Goal: Task Accomplishment & Management: Use online tool/utility

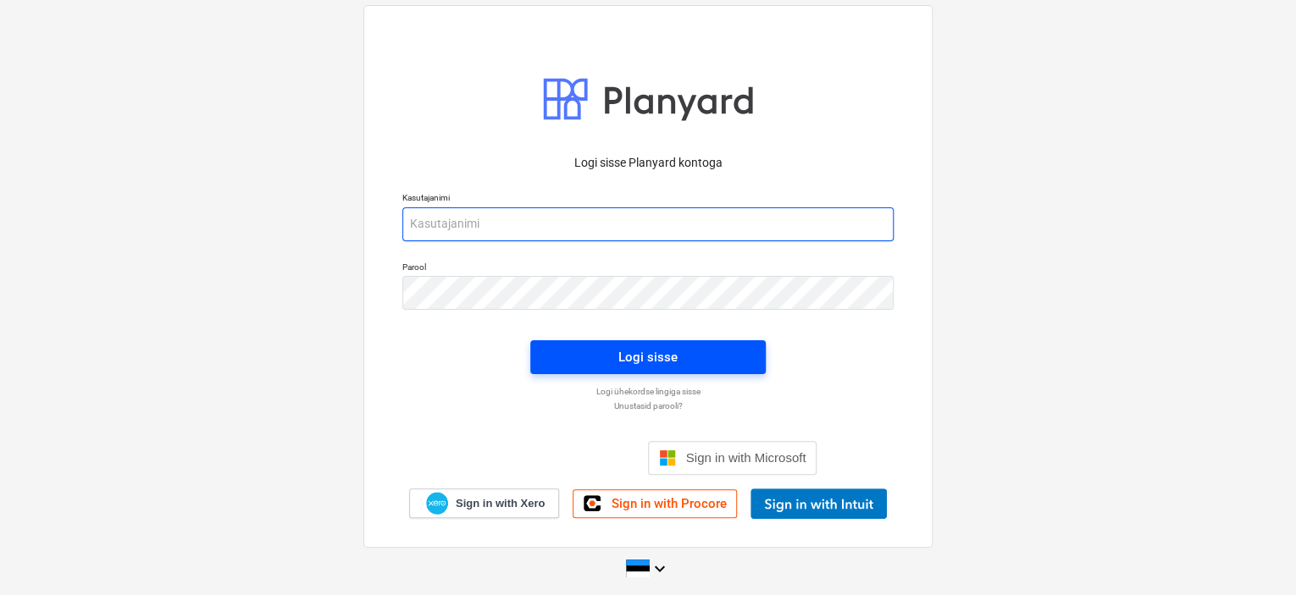
type input "[EMAIL_ADDRESS][DOMAIN_NAME]"
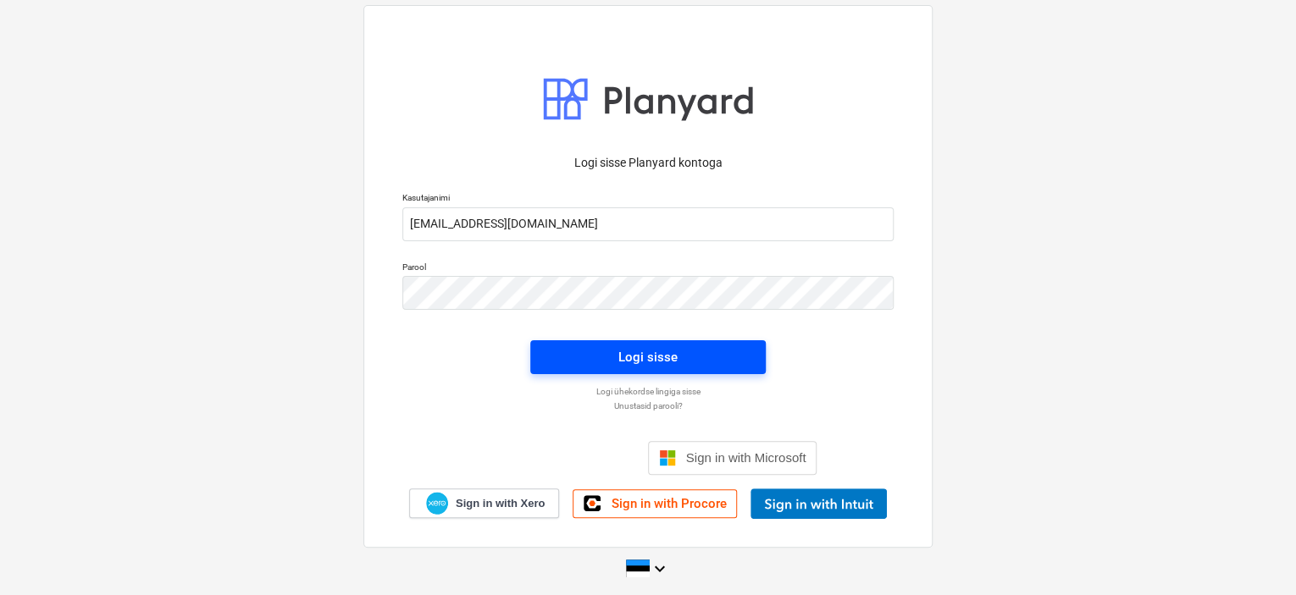
click at [648, 347] on div "Logi sisse" at bounding box center [647, 357] width 59 height 22
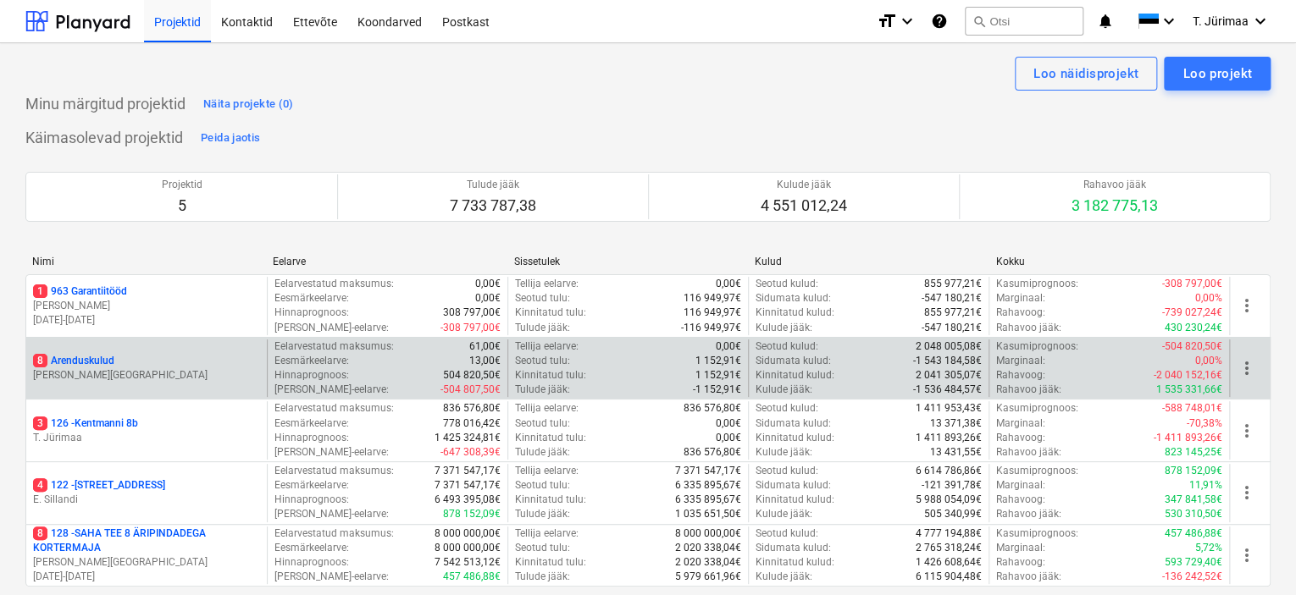
scroll to position [125, 0]
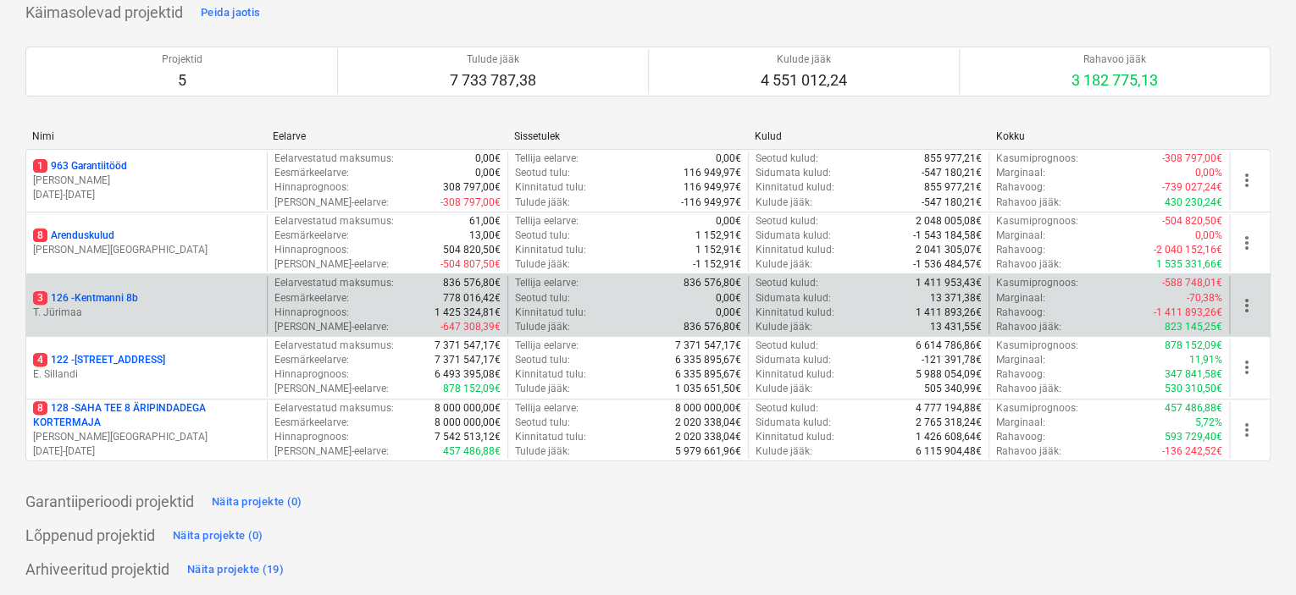
click at [149, 319] on div "3 126 - Kentmanni 8b T. [GEOGRAPHIC_DATA]" at bounding box center [146, 305] width 241 height 58
click at [108, 302] on p "3 126 - Kentmanni 8b" at bounding box center [85, 298] width 105 height 14
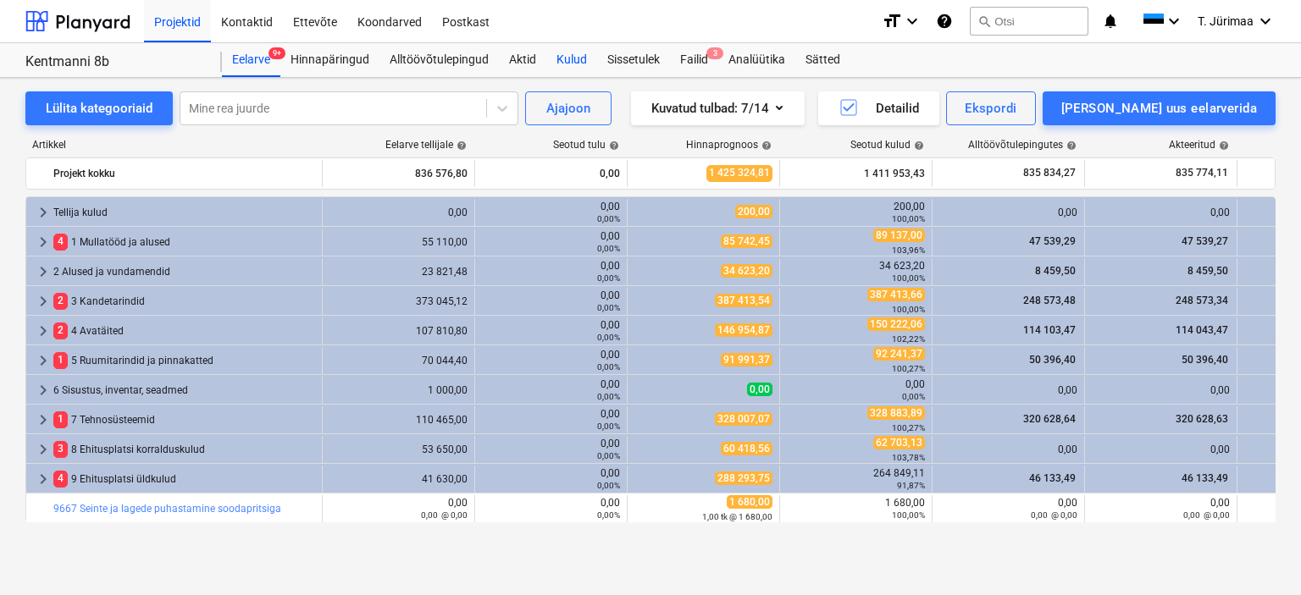
click at [570, 73] on div "Kulud" at bounding box center [571, 60] width 51 height 34
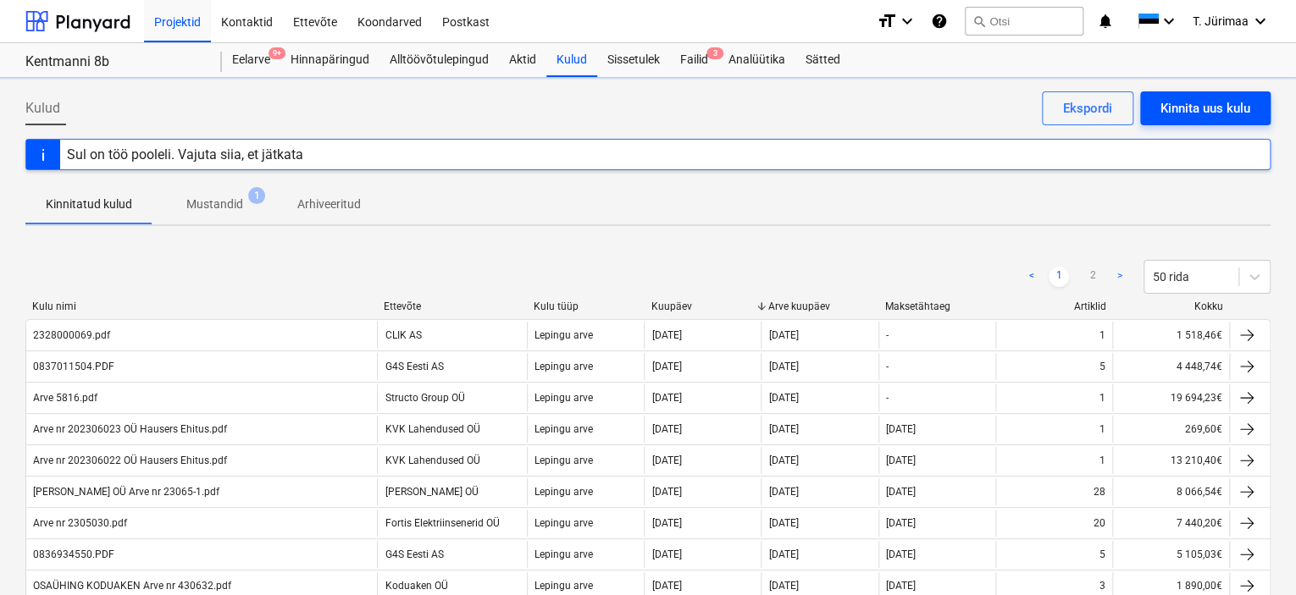
click at [1192, 108] on div "Kinnita uus kulu" at bounding box center [1205, 108] width 90 height 22
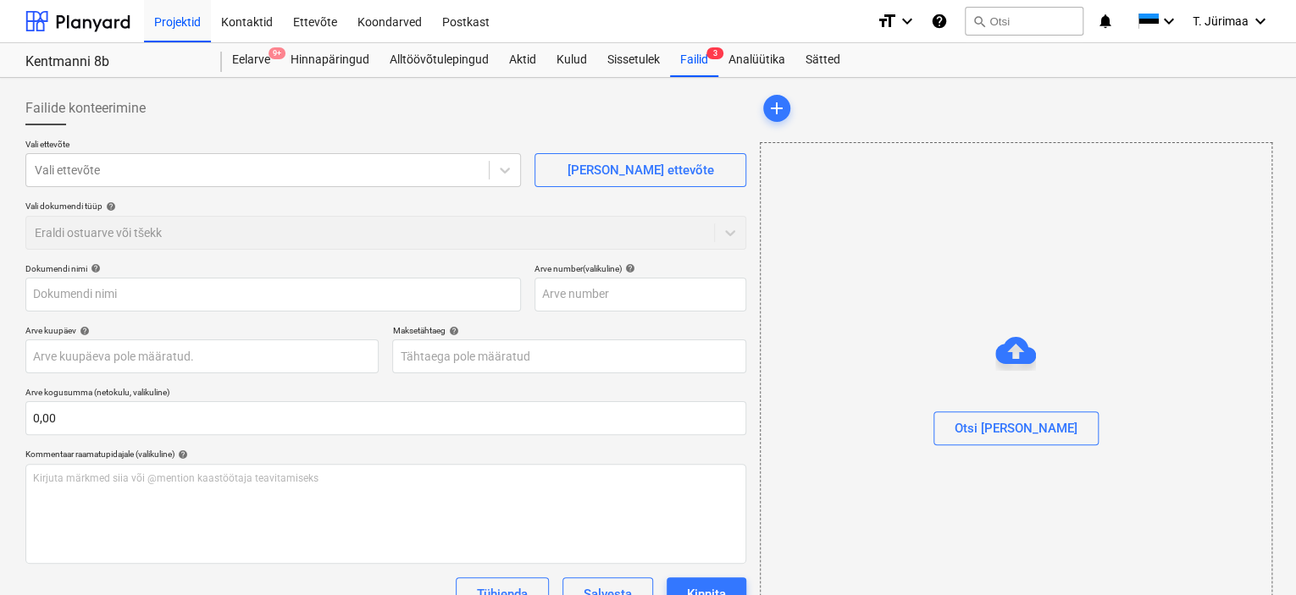
click at [372, 149] on p "Vali ettevõte" at bounding box center [273, 146] width 496 height 14
click at [358, 167] on div at bounding box center [258, 170] width 446 height 17
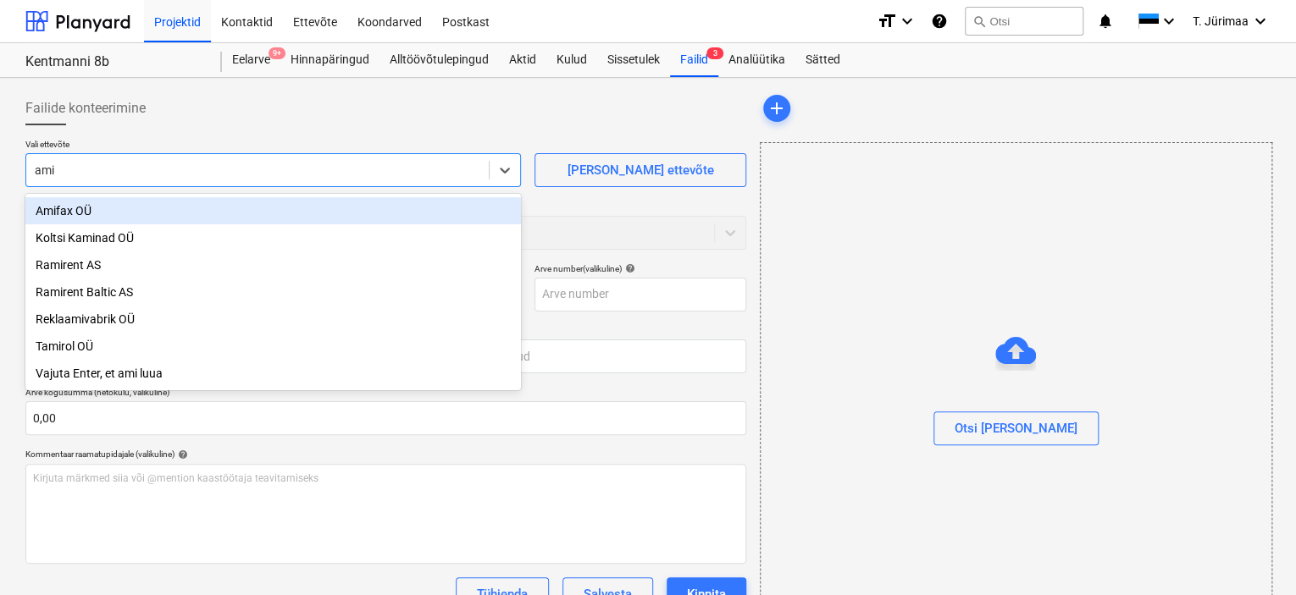
type input "amif"
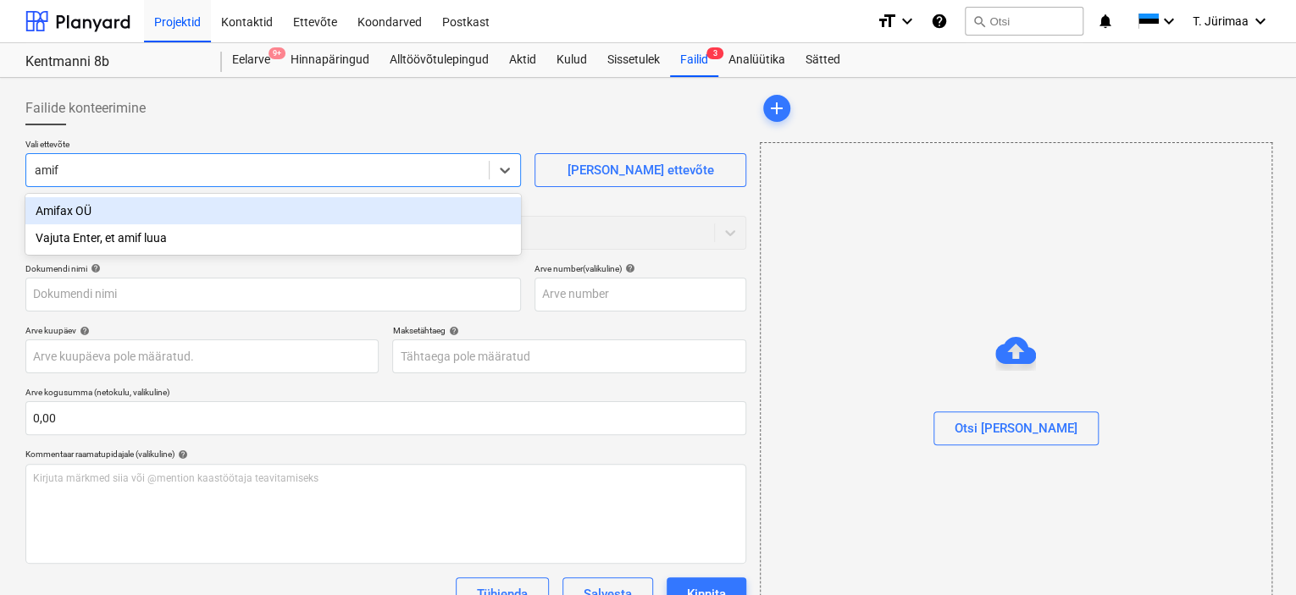
click at [329, 221] on div "Amifax OÜ" at bounding box center [273, 210] width 496 height 27
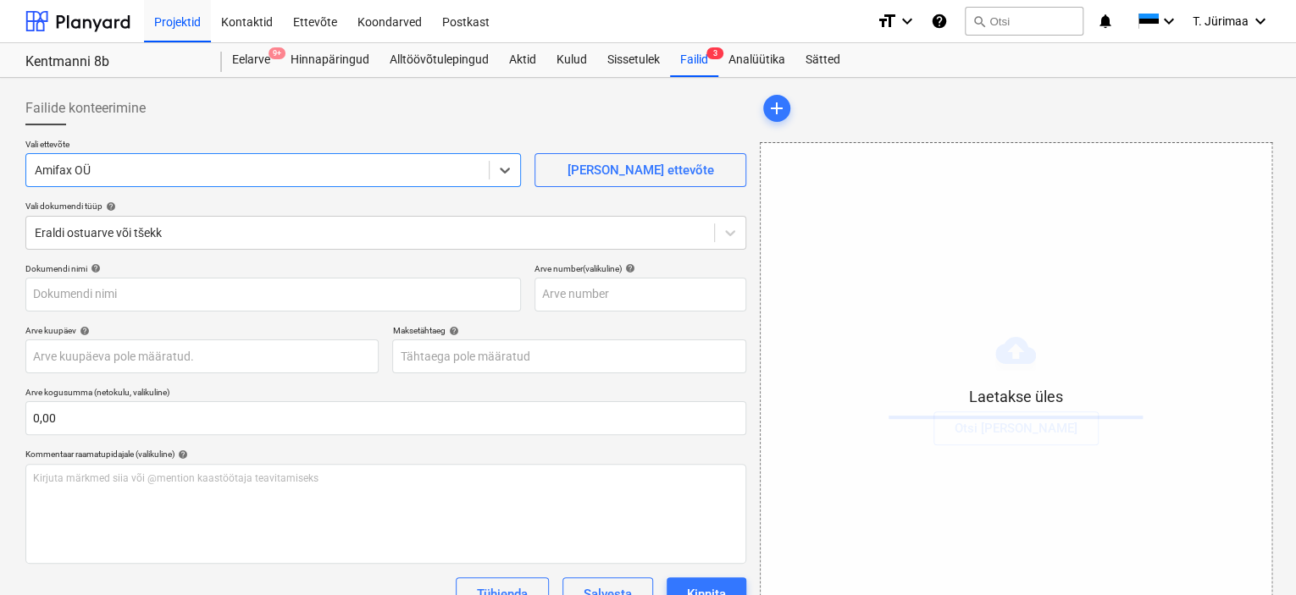
scroll to position [124, 0]
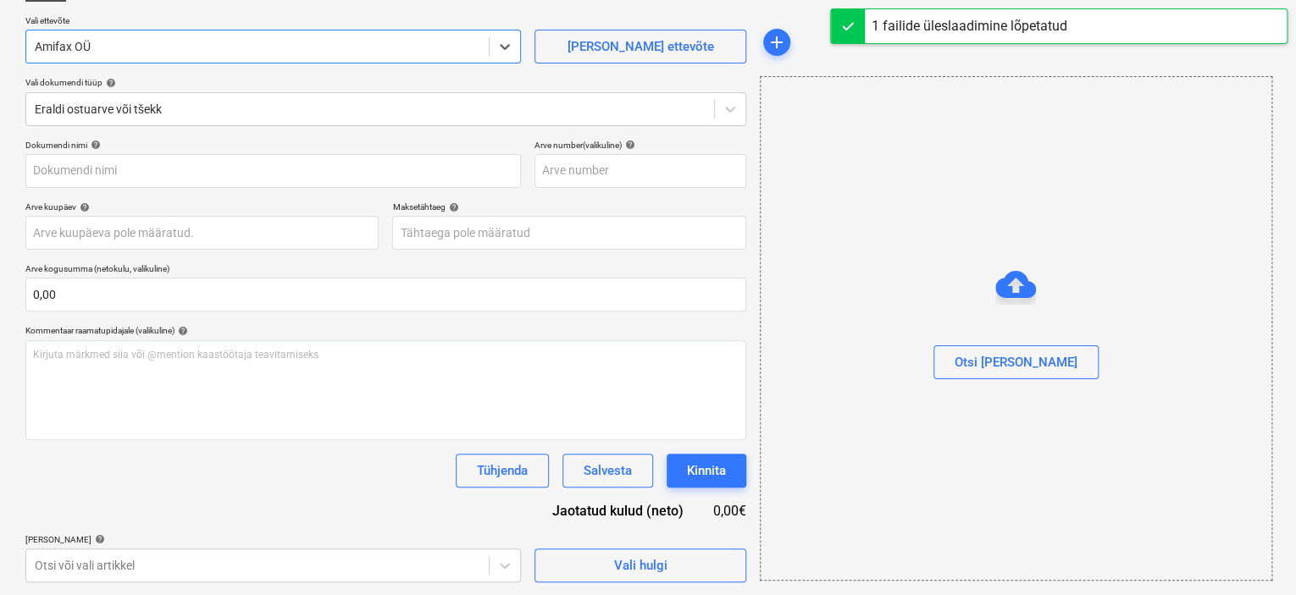
type input "Amifax OÜ arve nr. 25145 Hausers Ehitus.pdf"
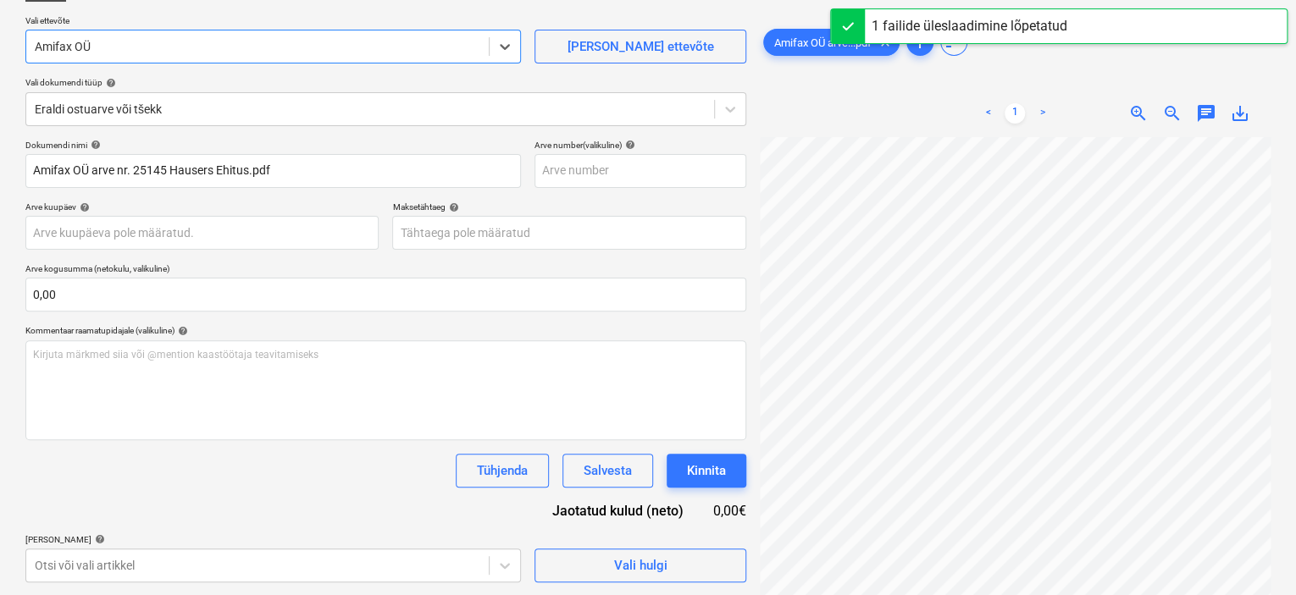
scroll to position [135, 0]
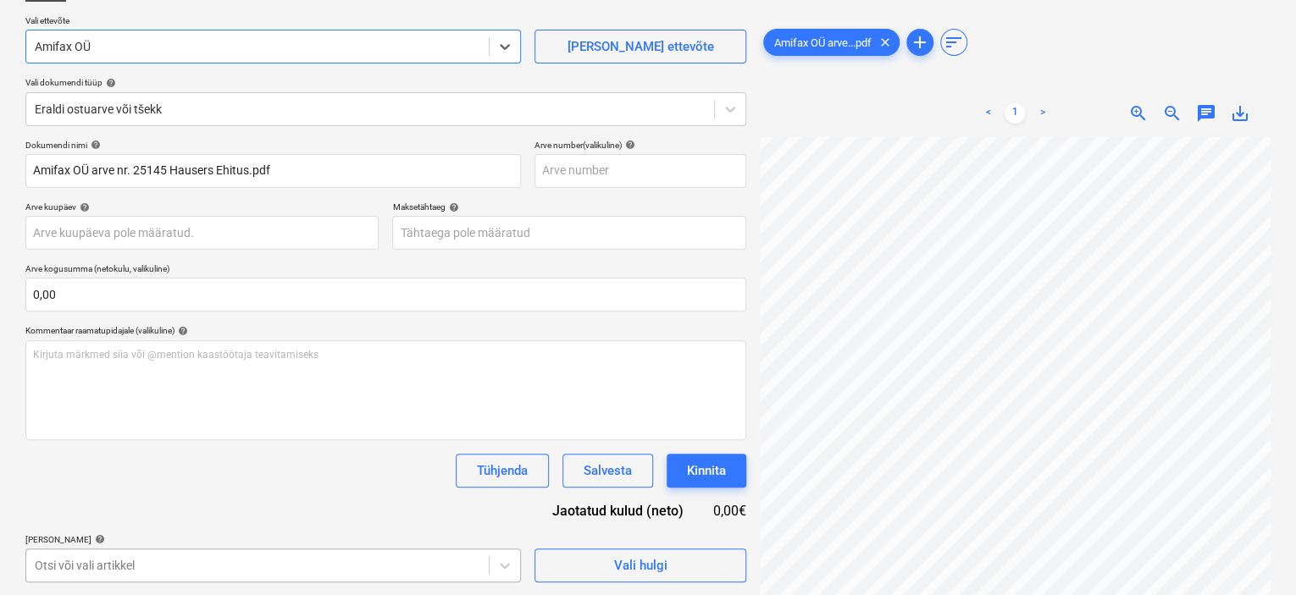
click at [340, 472] on body "Projektid Kontaktid Ettevõte Koondarved Postkast format_size keyboard_arrow_dow…" at bounding box center [648, 173] width 1296 height 595
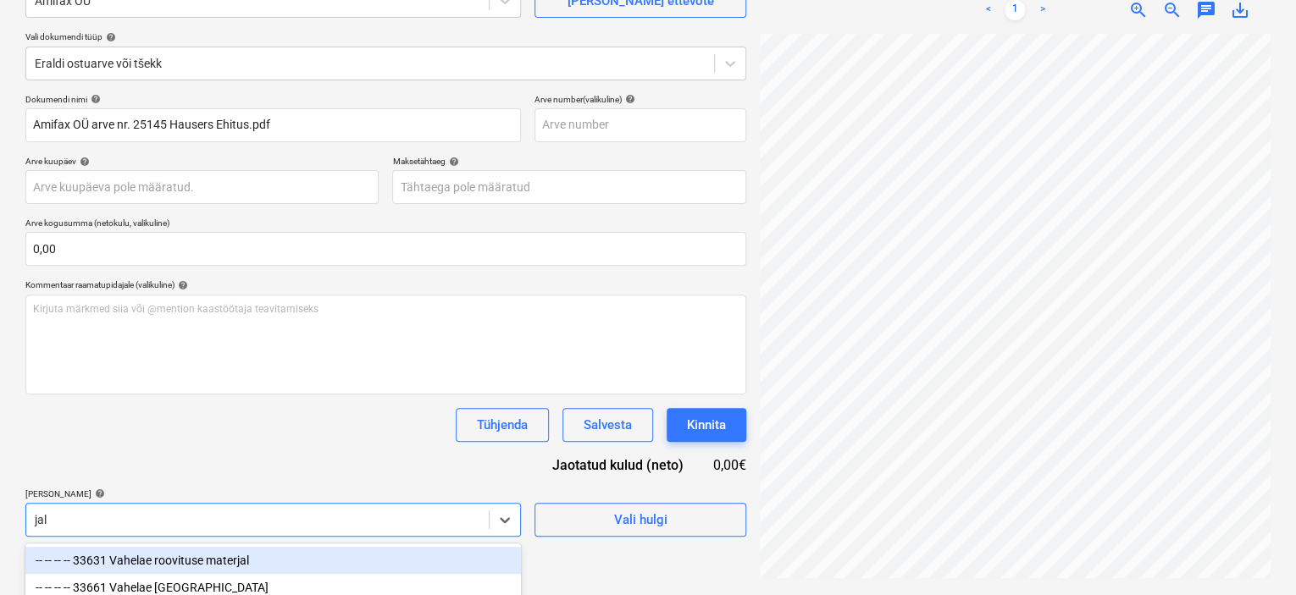
scroll to position [371, 0]
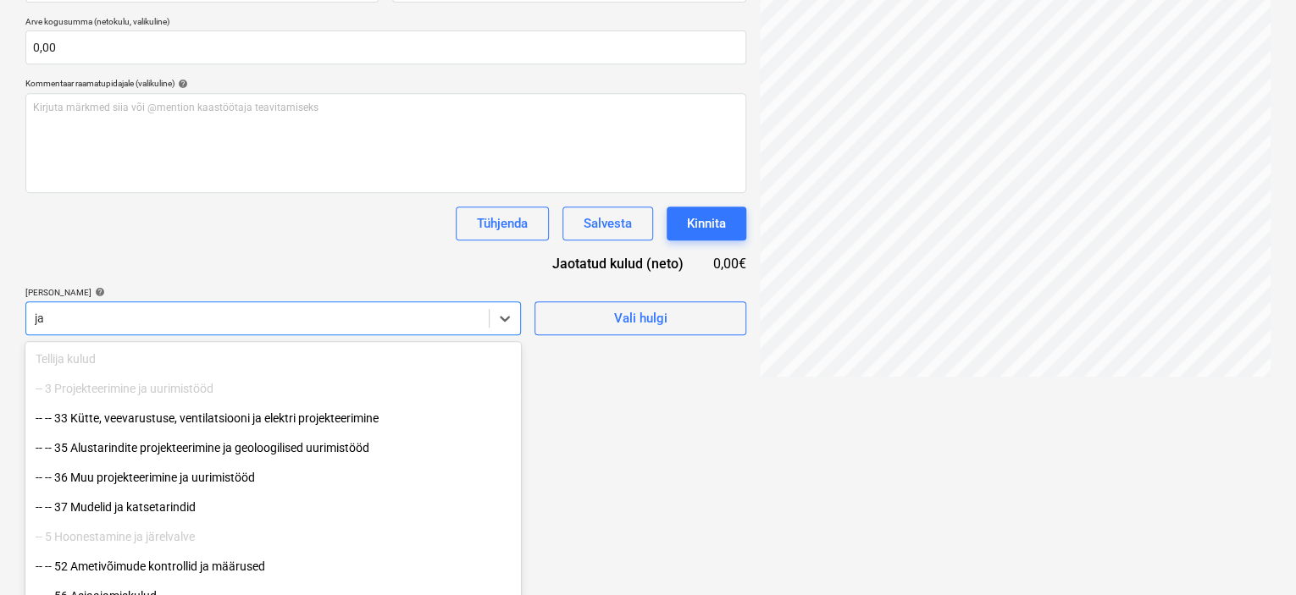
type input "j"
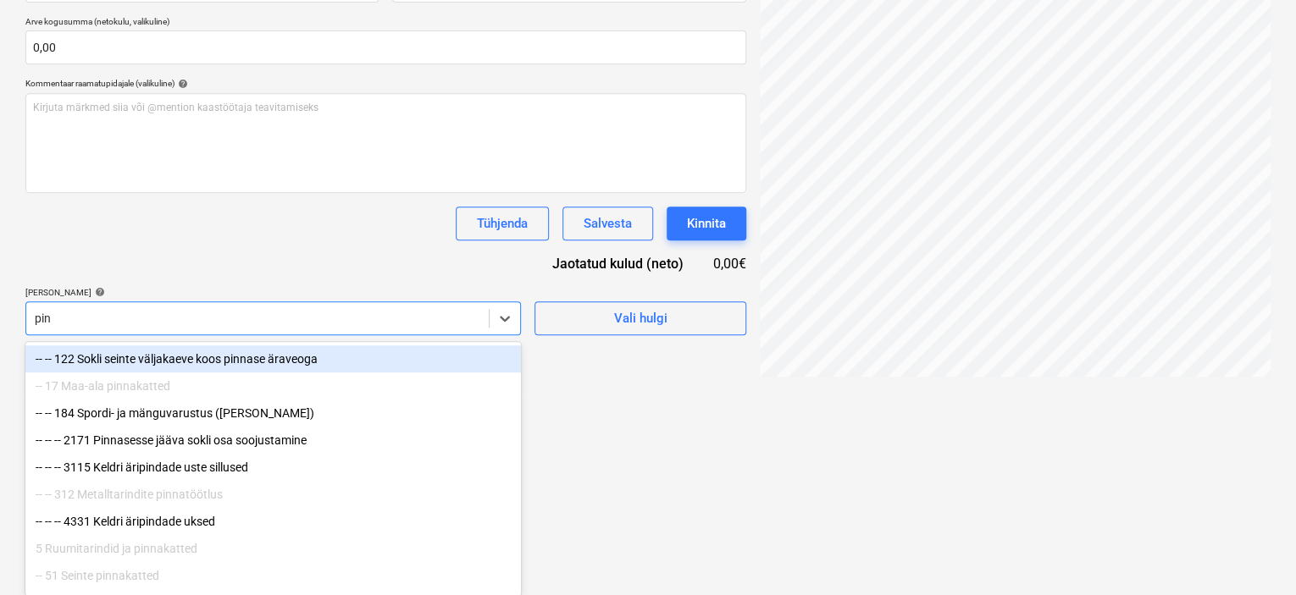
type input "ping"
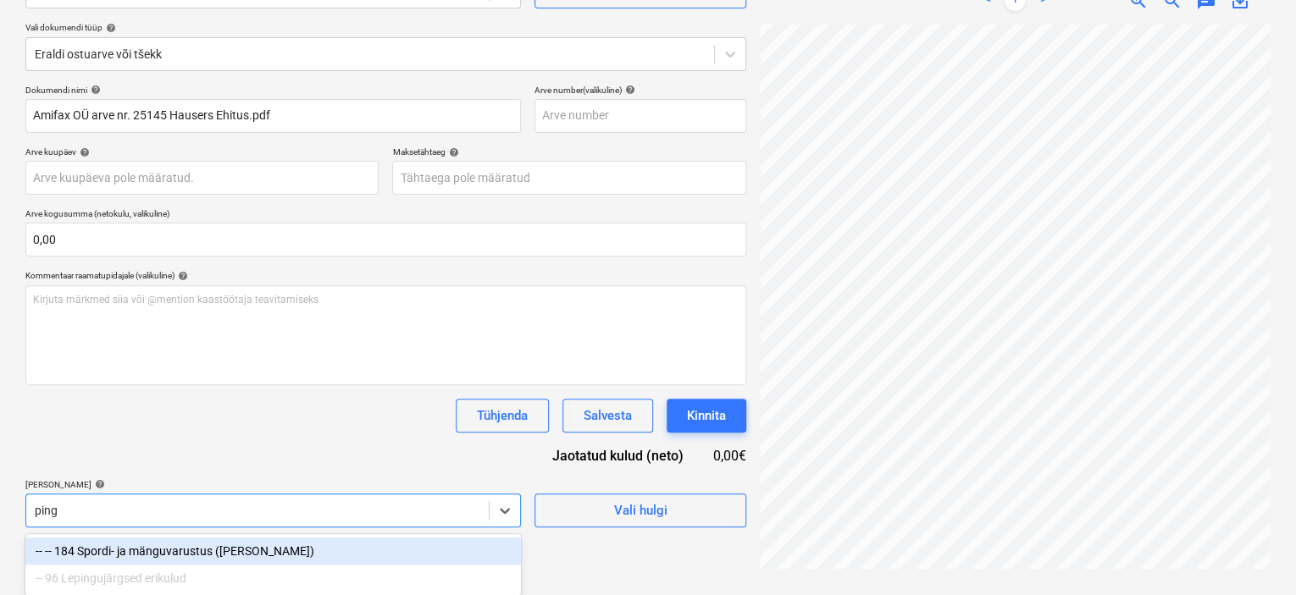
scroll to position [180, 0]
click at [234, 555] on div "-- -- 184 Spordi- ja mänguvarustus ([PERSON_NAME])" at bounding box center [273, 551] width 496 height 27
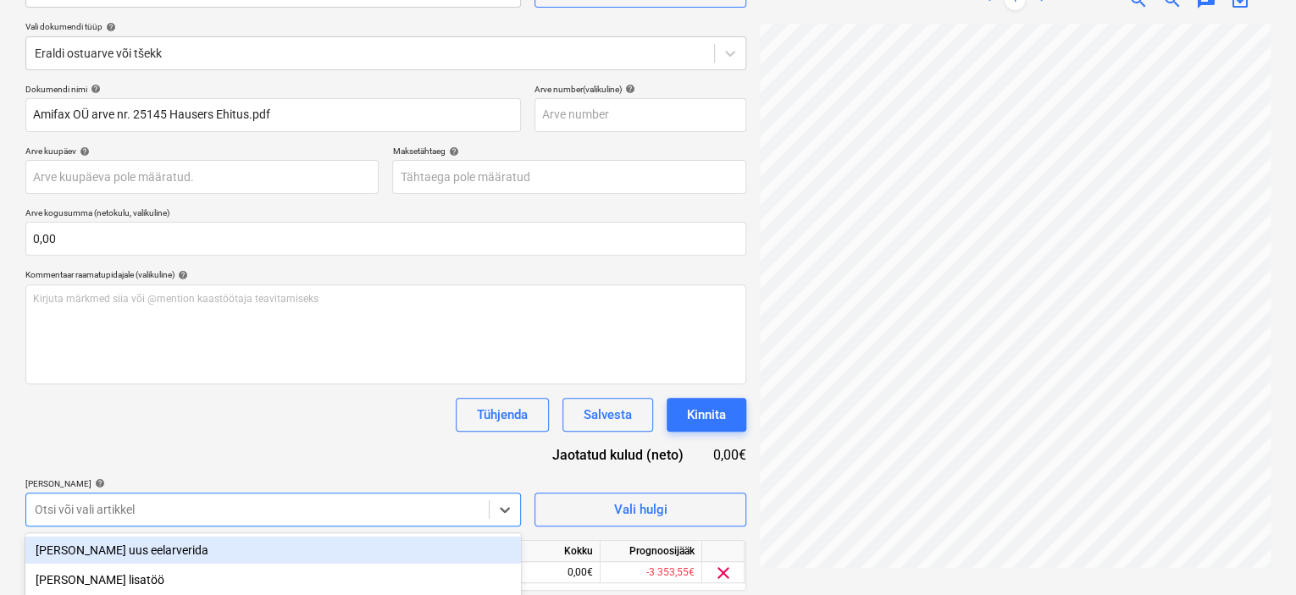
click at [278, 423] on div "Tühjenda Salvesta Kinnita" at bounding box center [385, 415] width 721 height 34
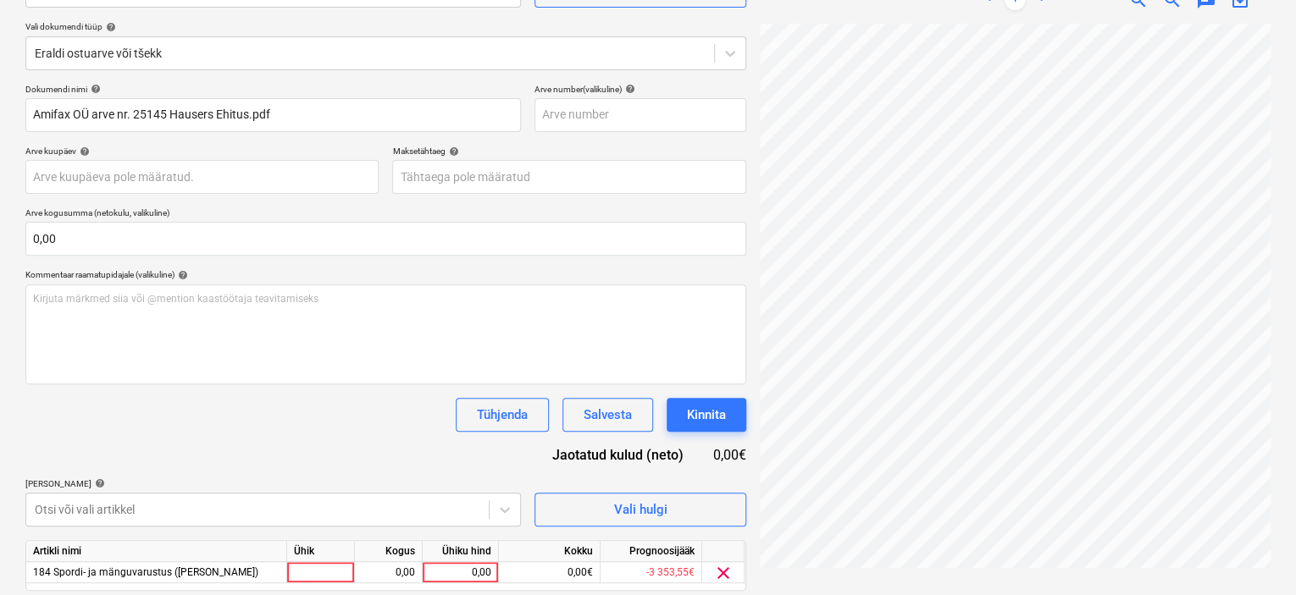
scroll to position [235, 0]
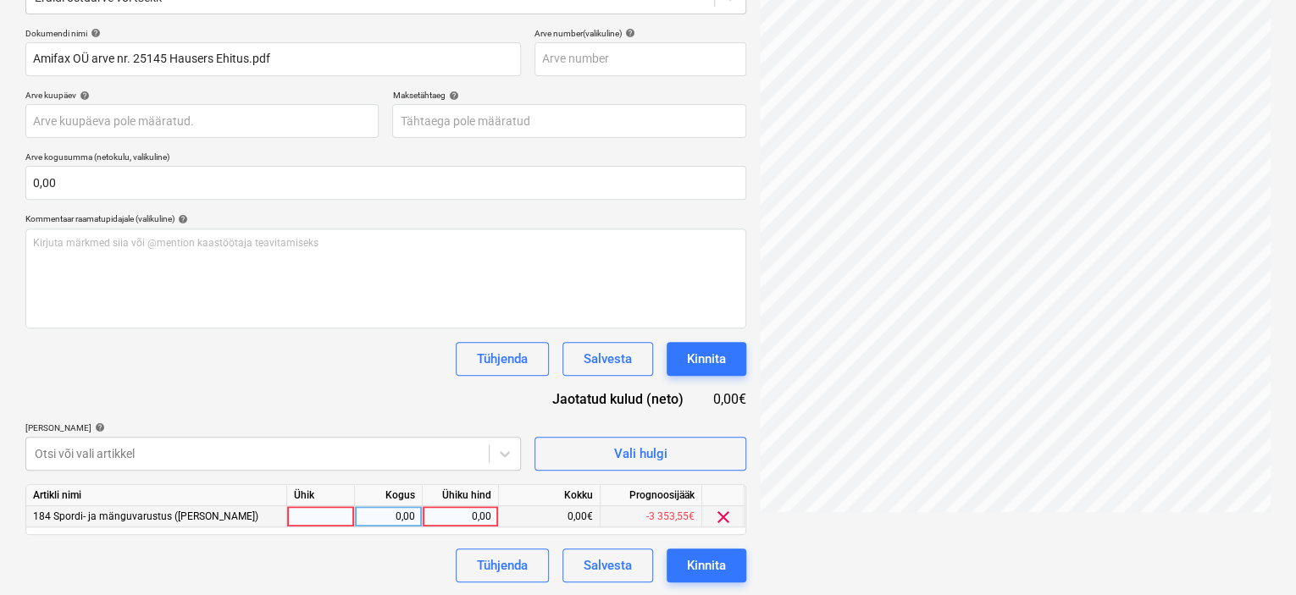
click at [338, 519] on div at bounding box center [321, 517] width 68 height 21
type input "kompl"
type input "260"
click at [284, 348] on div "Tühjenda Salvesta Kinnita" at bounding box center [385, 359] width 721 height 34
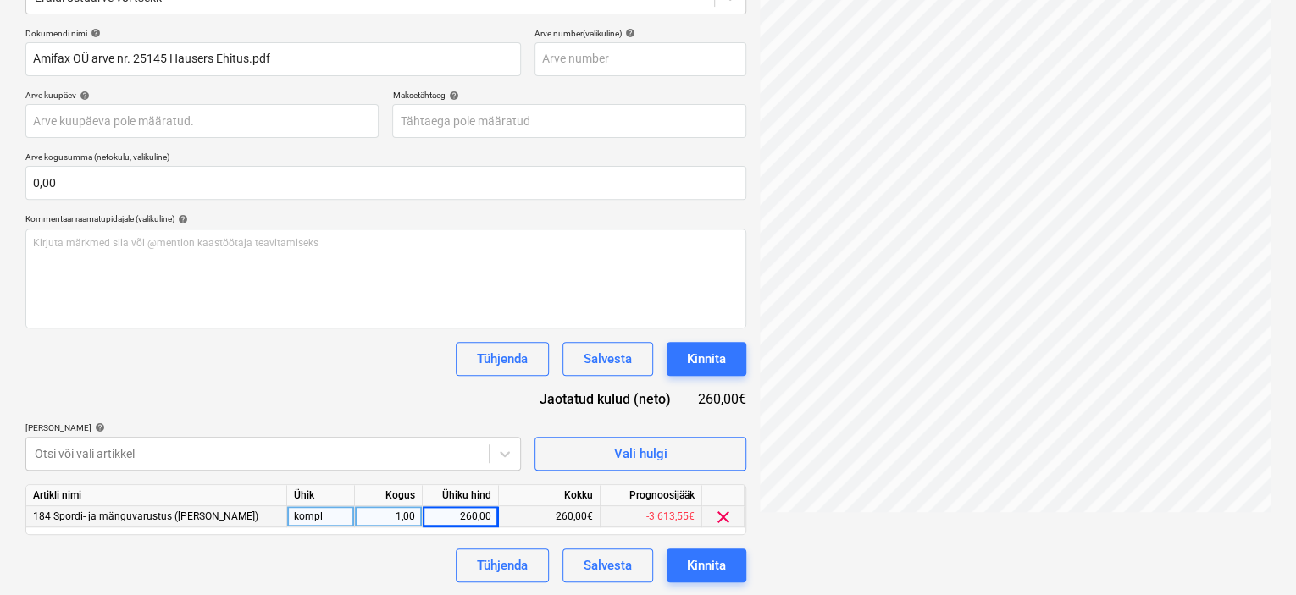
click at [390, 410] on div "Dokumendi nimi help [PERSON_NAME] arve nr. 25145 Hausers Ehitus.pdf Arve number…" at bounding box center [385, 305] width 721 height 555
click at [725, 559] on button "Kinnita" at bounding box center [707, 566] width 80 height 34
